Goal: Task Accomplishment & Management: Use online tool/utility

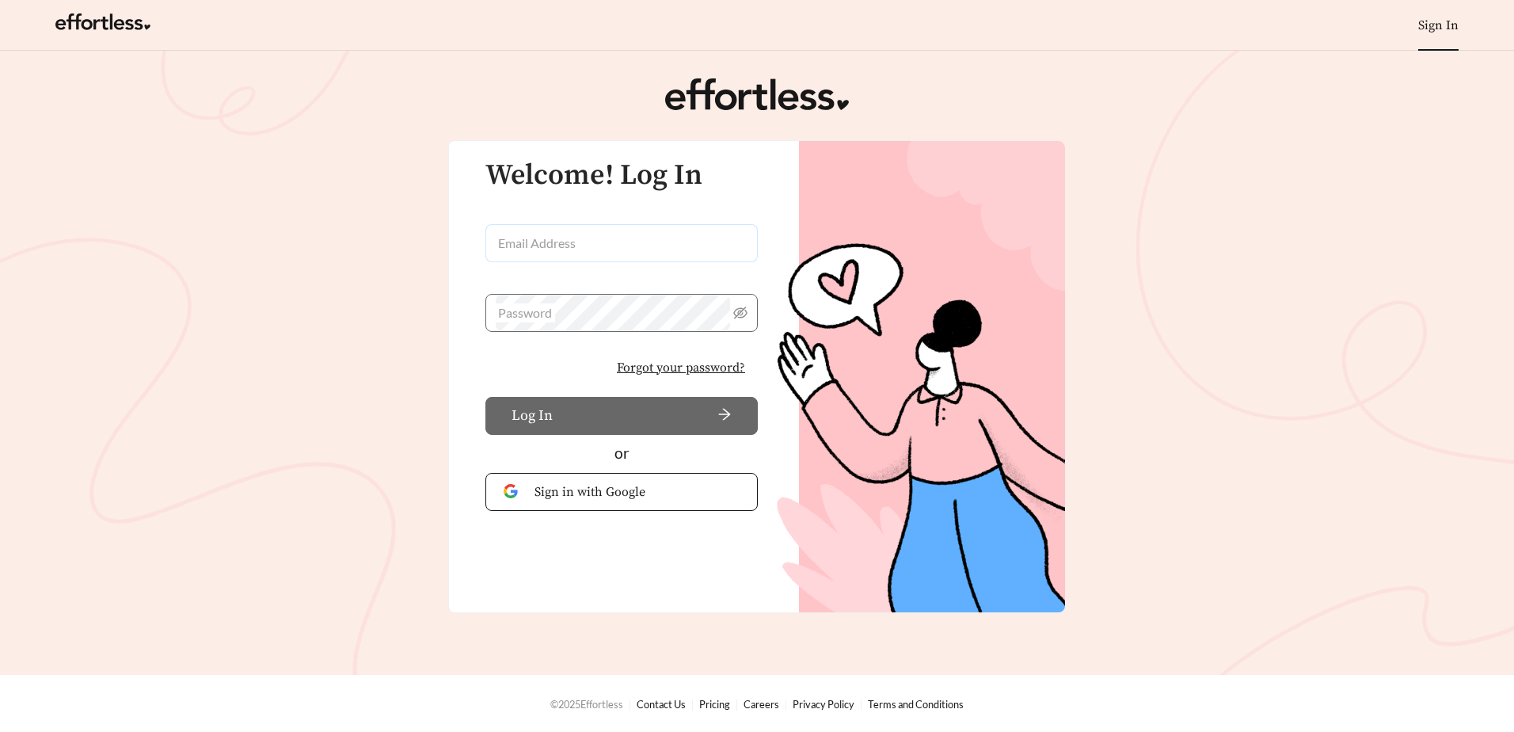
type input "**********"
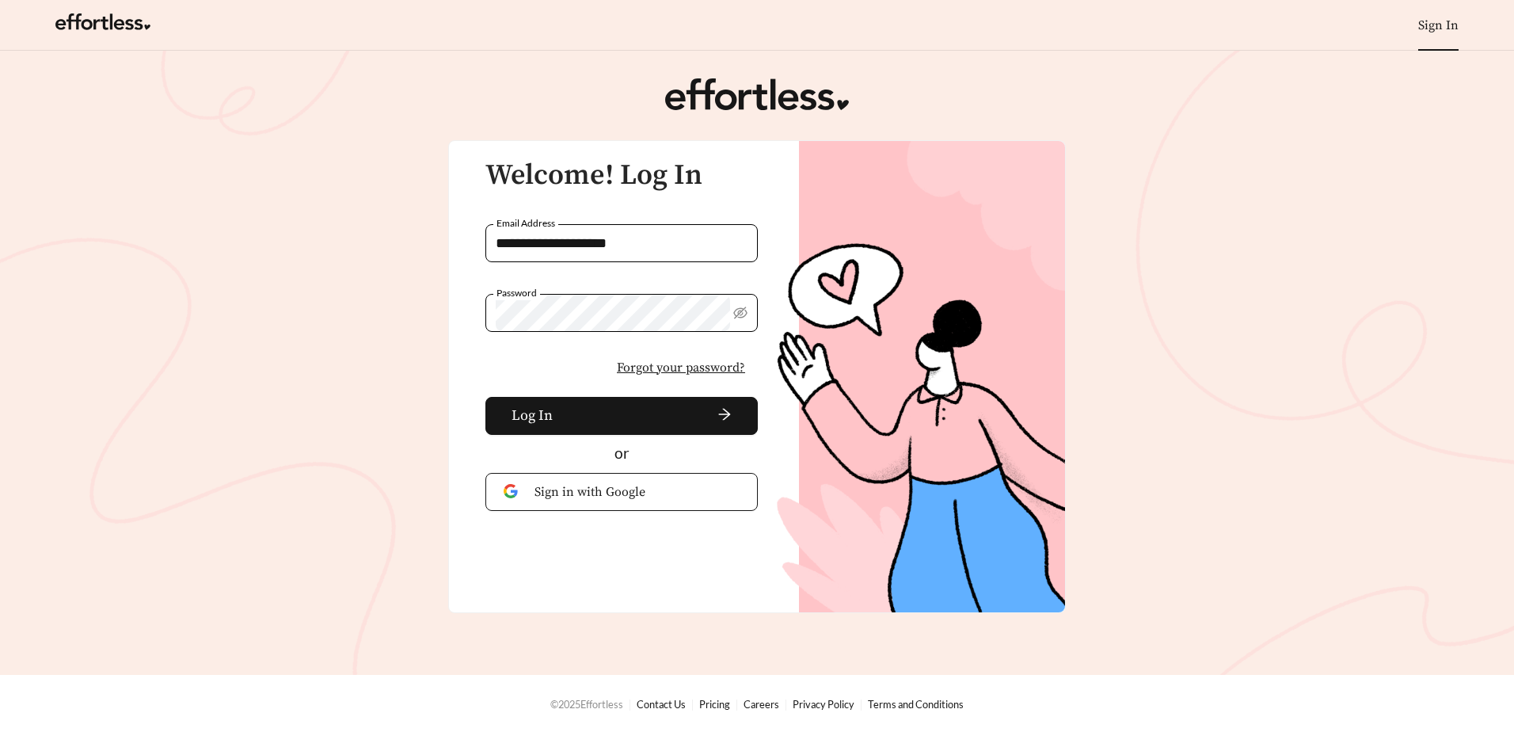
click at [541, 223] on div "**********" at bounding box center [613, 306] width 290 height 292
click at [615, 413] on span "arrow-right" at bounding box center [645, 415] width 173 height 17
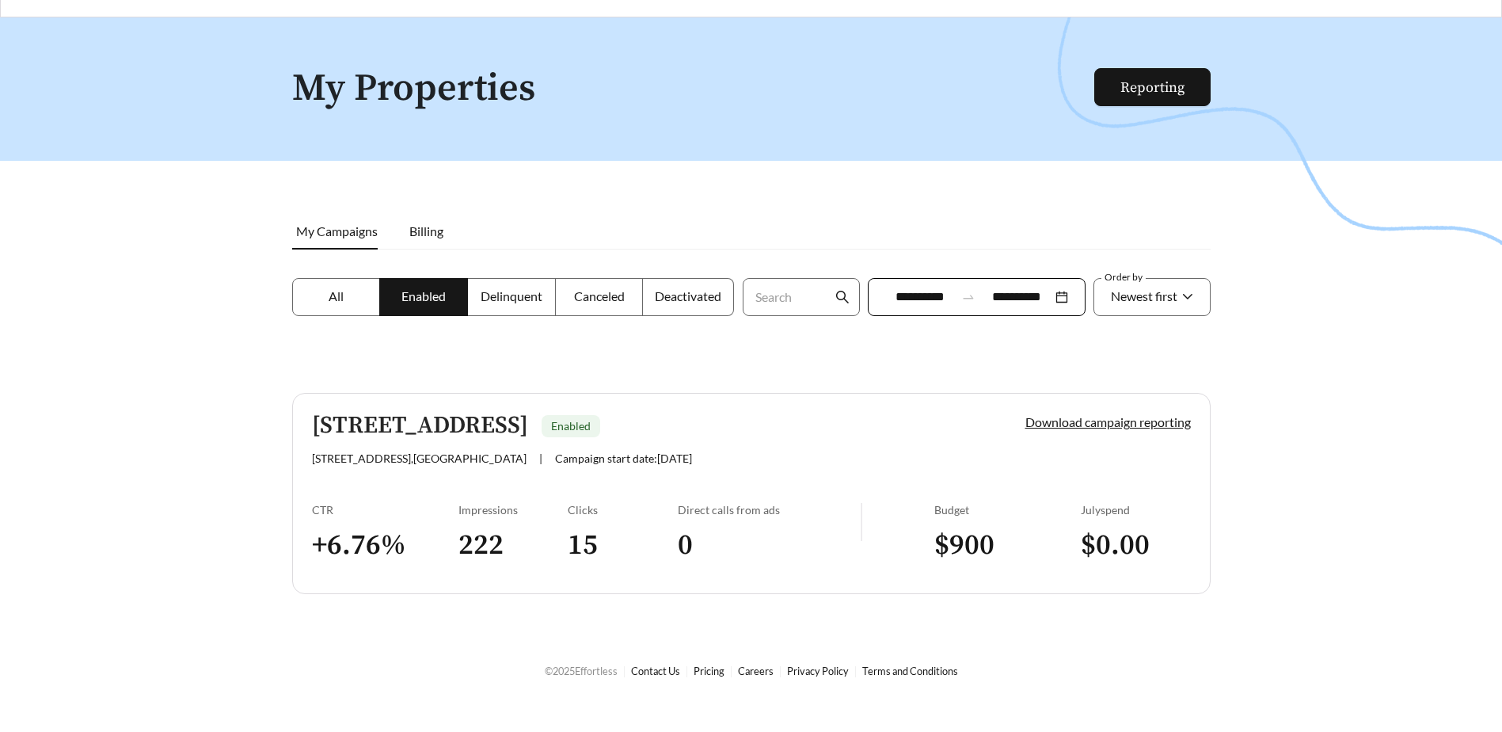
scroll to position [51, 0]
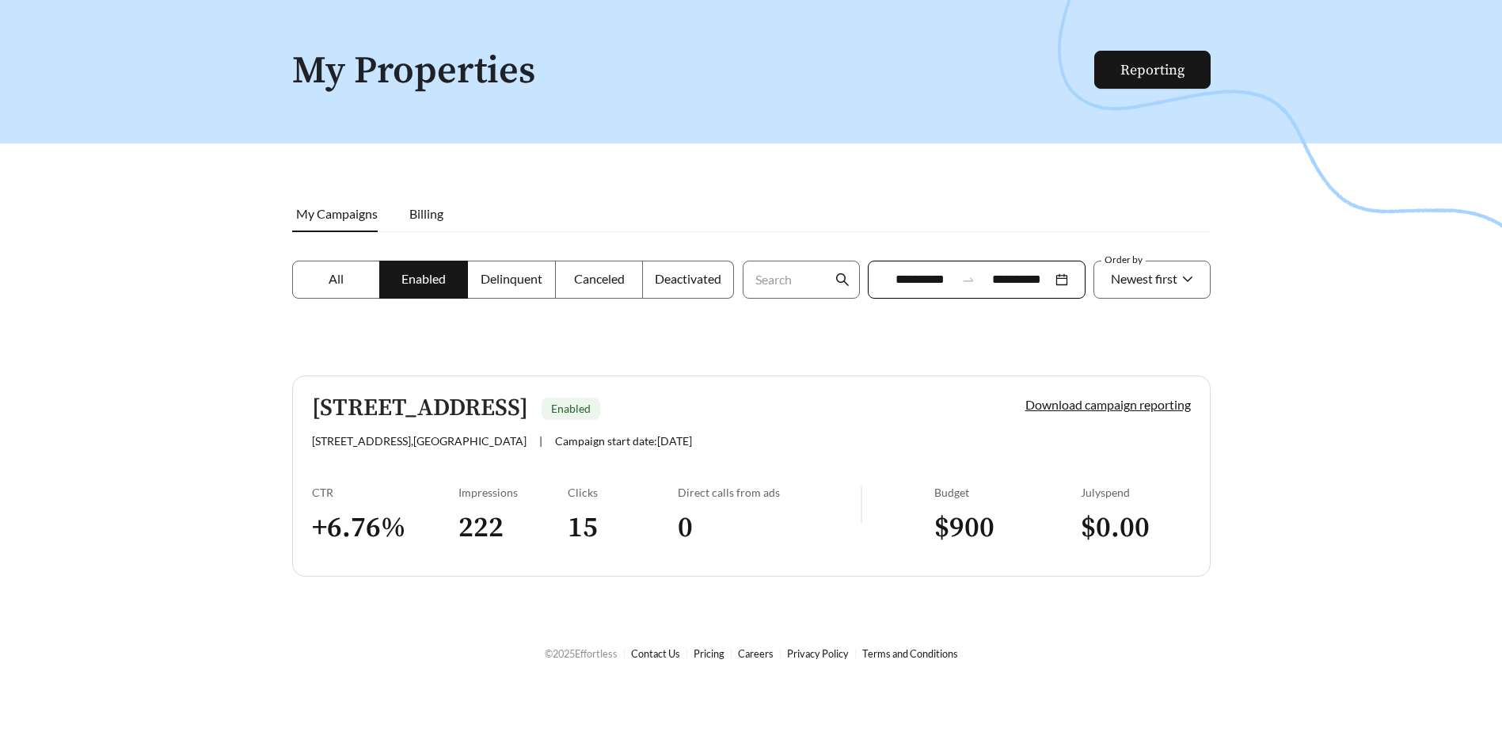
click at [1061, 412] on div "Download campaign reporting" at bounding box center [1081, 421] width 220 height 52
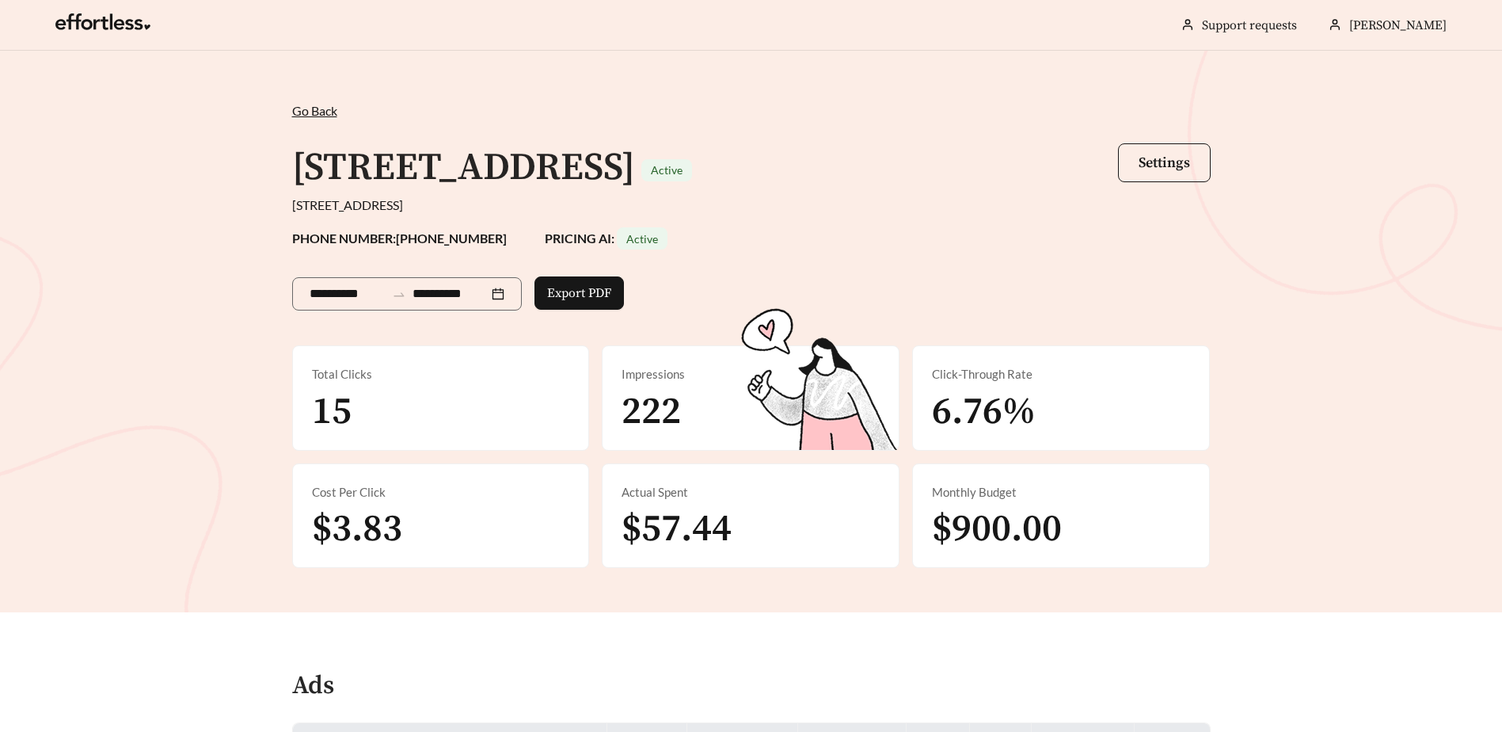
click at [931, 400] on div "Click-Through Rate 6.76%" at bounding box center [1061, 398] width 296 height 104
click at [964, 379] on div "Click-Through Rate" at bounding box center [1061, 374] width 258 height 18
click at [1174, 162] on span "Settings" at bounding box center [1164, 163] width 51 height 18
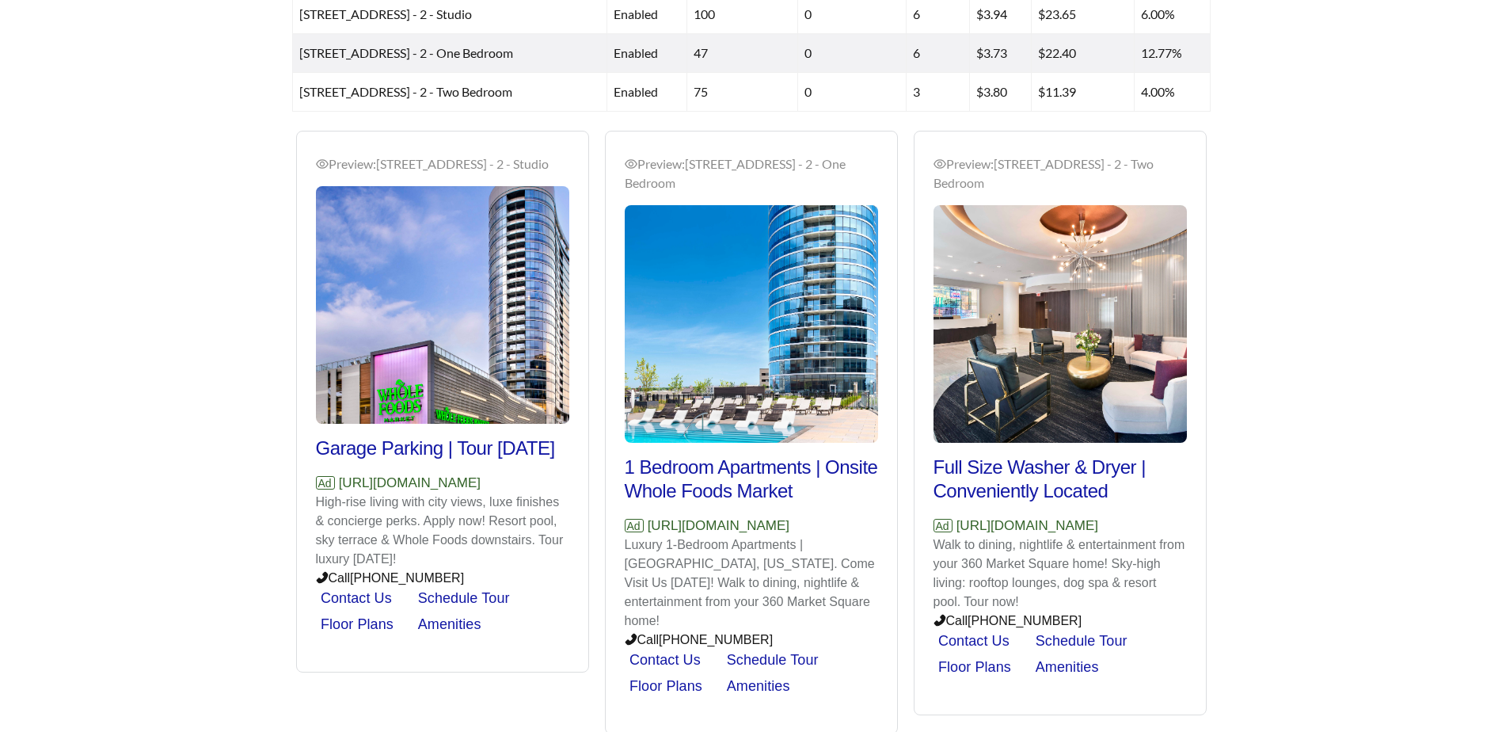
scroll to position [807, 0]
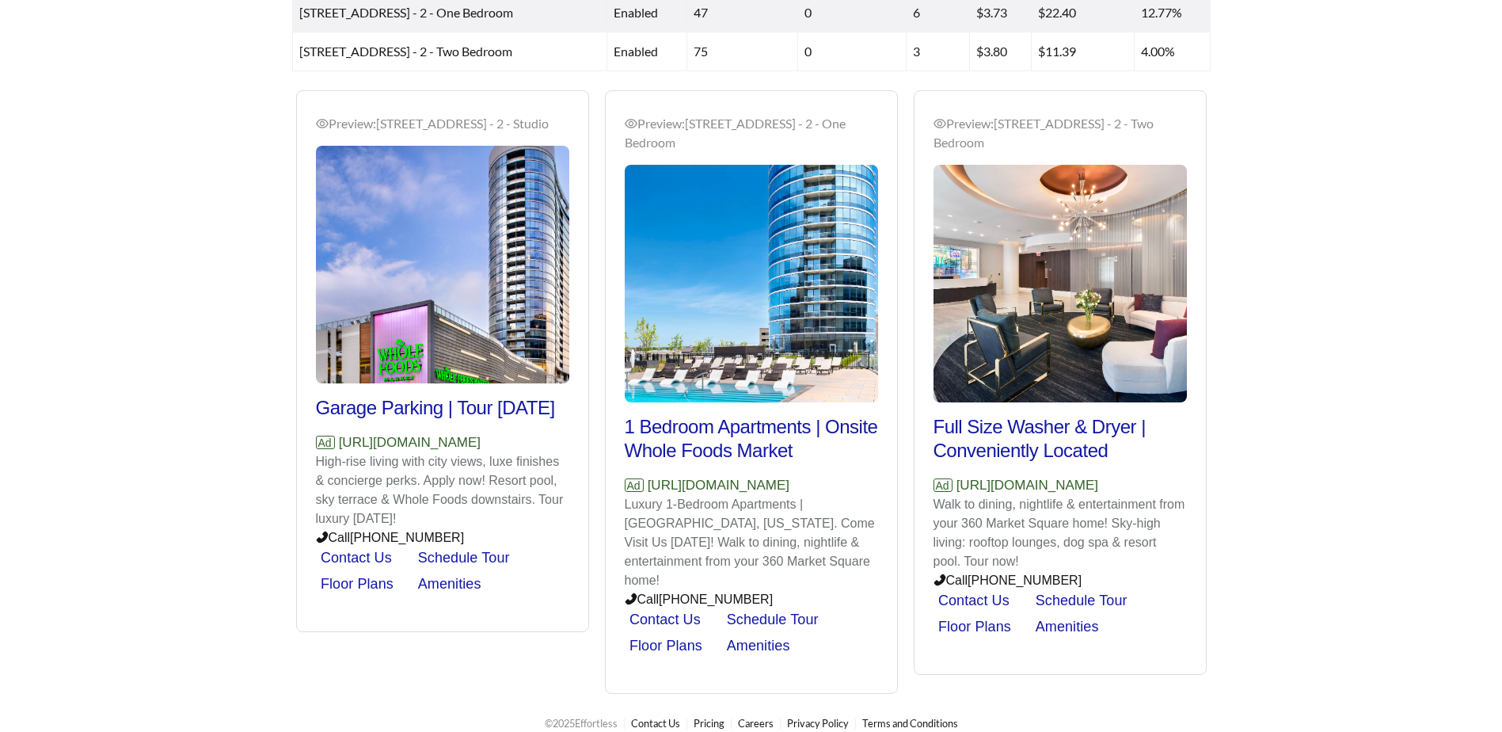
click at [949, 143] on div "Preview: [STREET_ADDRESS] - 2 - Two Bedroom" at bounding box center [1060, 133] width 253 height 38
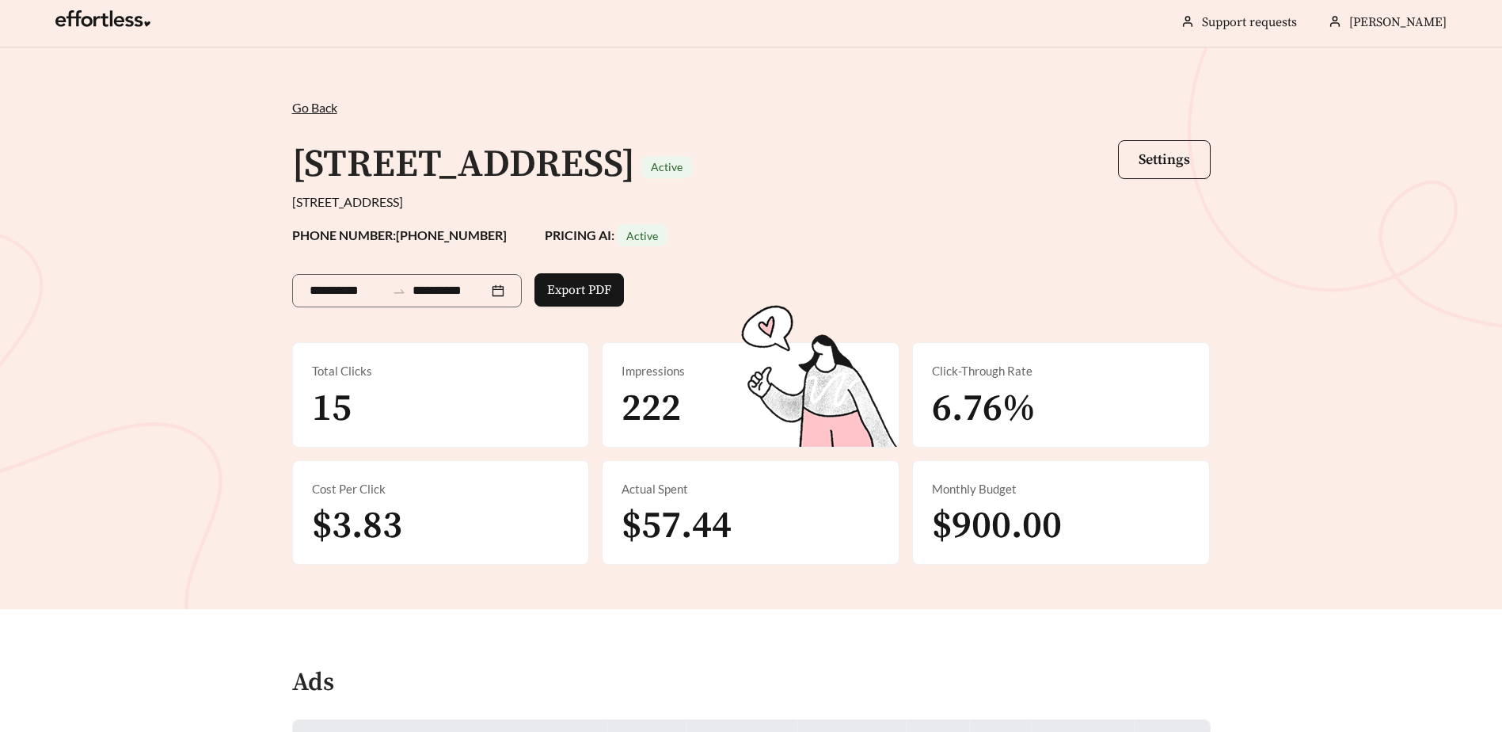
scroll to position [0, 0]
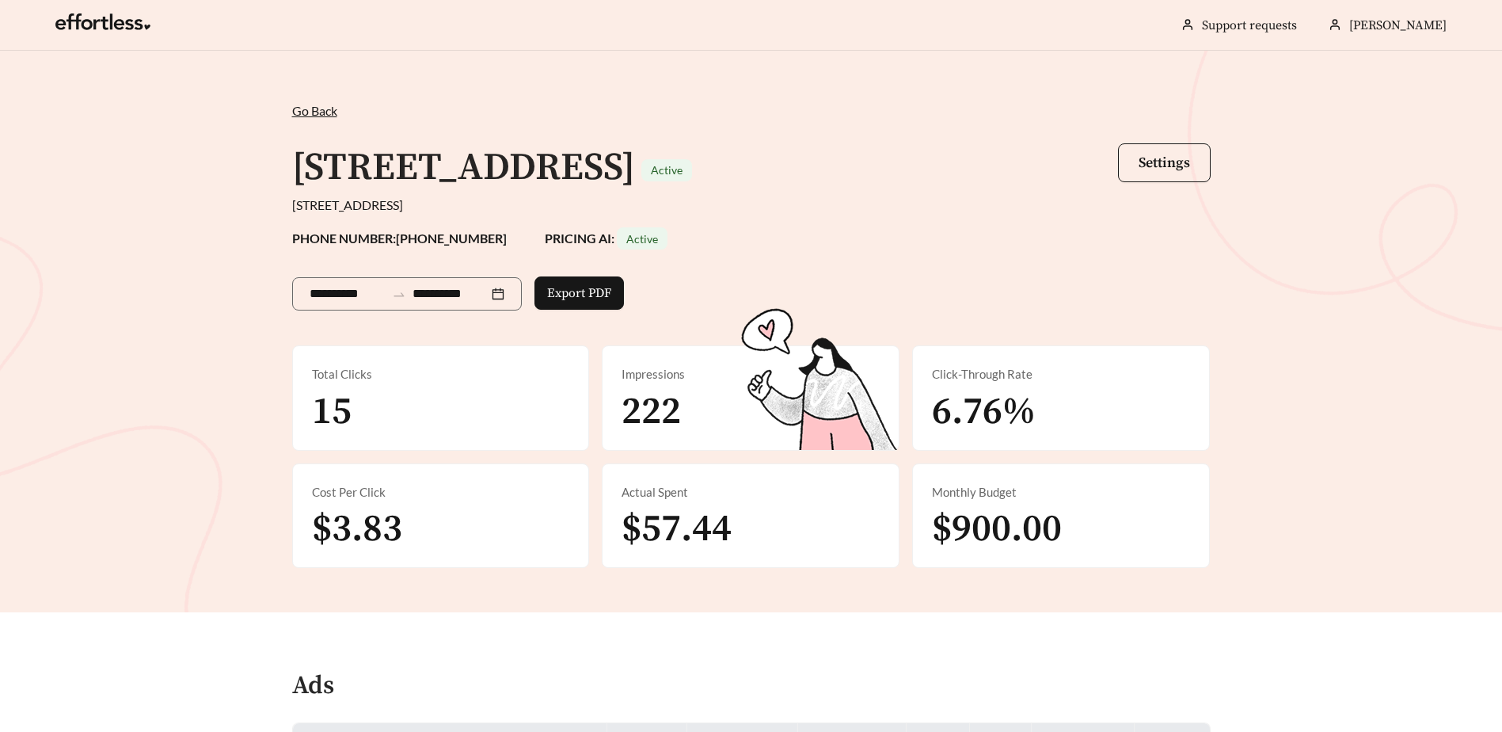
click at [310, 112] on span "Go Back" at bounding box center [314, 110] width 45 height 15
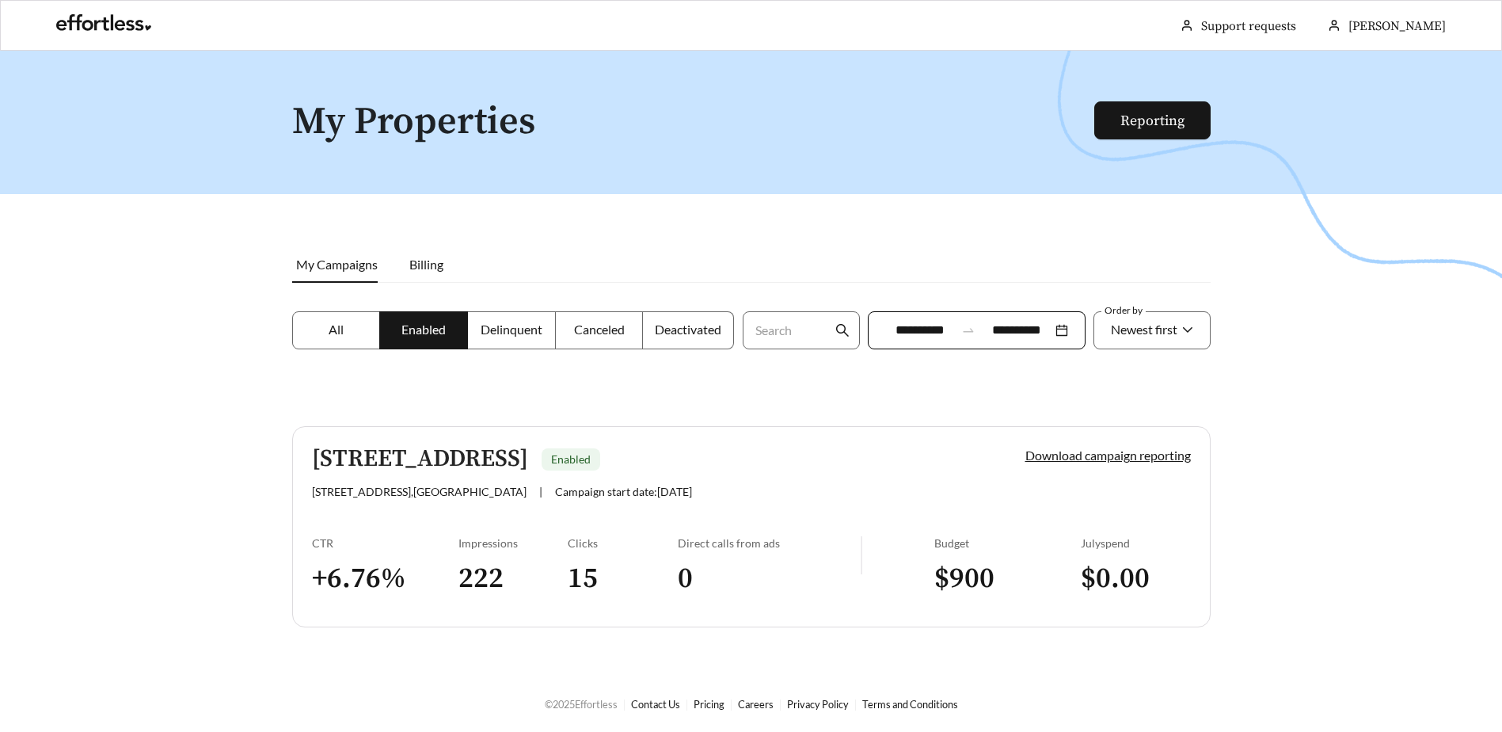
scroll to position [51, 0]
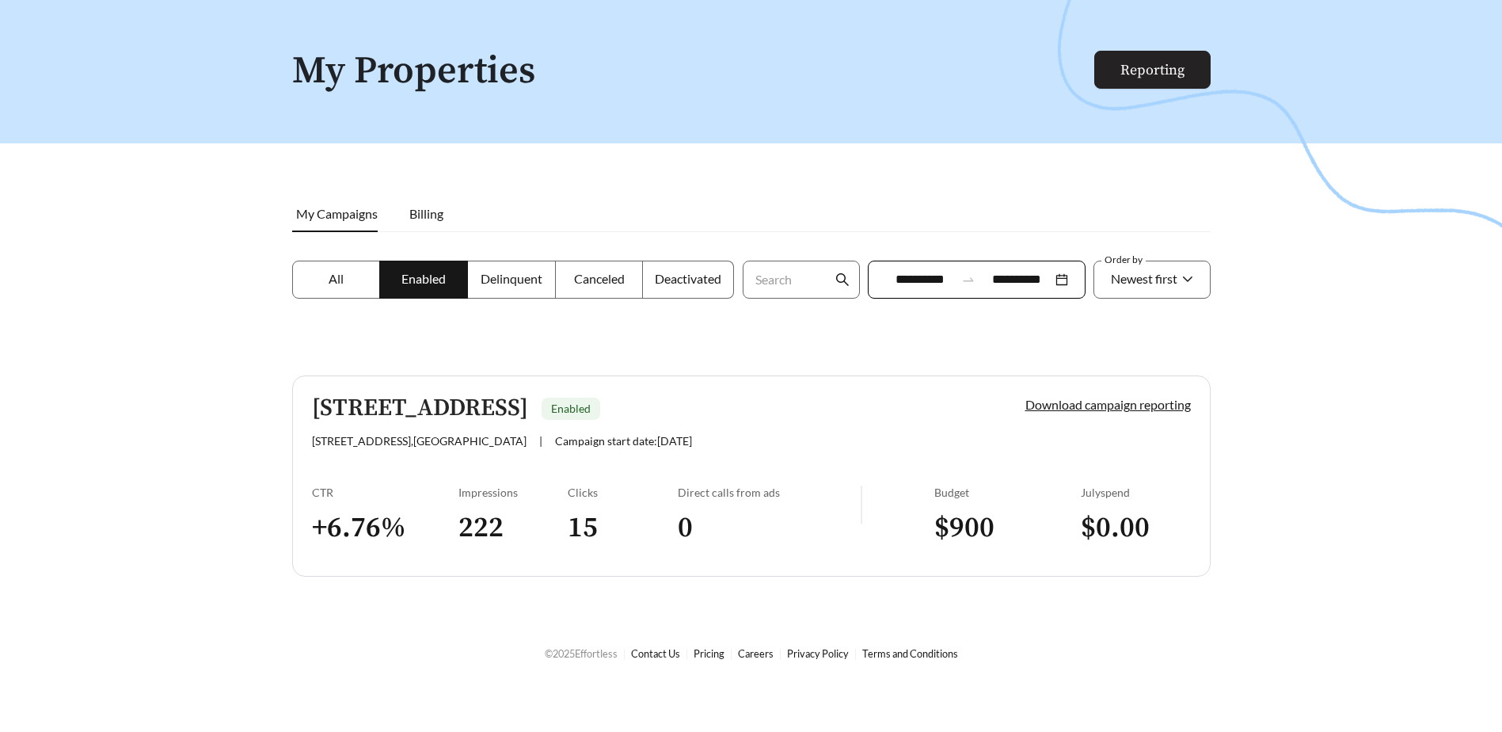
click at [1158, 79] on link "Reporting" at bounding box center [1153, 70] width 64 height 18
